Goal: Task Accomplishment & Management: Complete application form

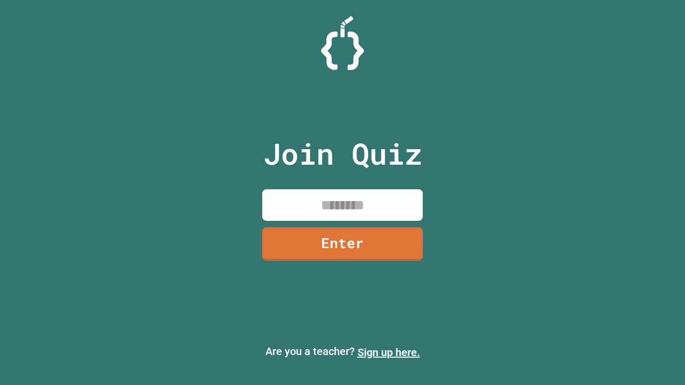
click at [389, 353] on link "Sign up here." at bounding box center [389, 352] width 63 height 13
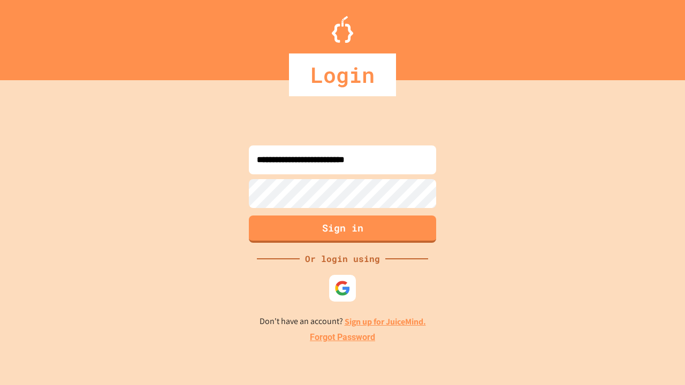
type input "**********"
